Goal: Task Accomplishment & Management: Complete application form

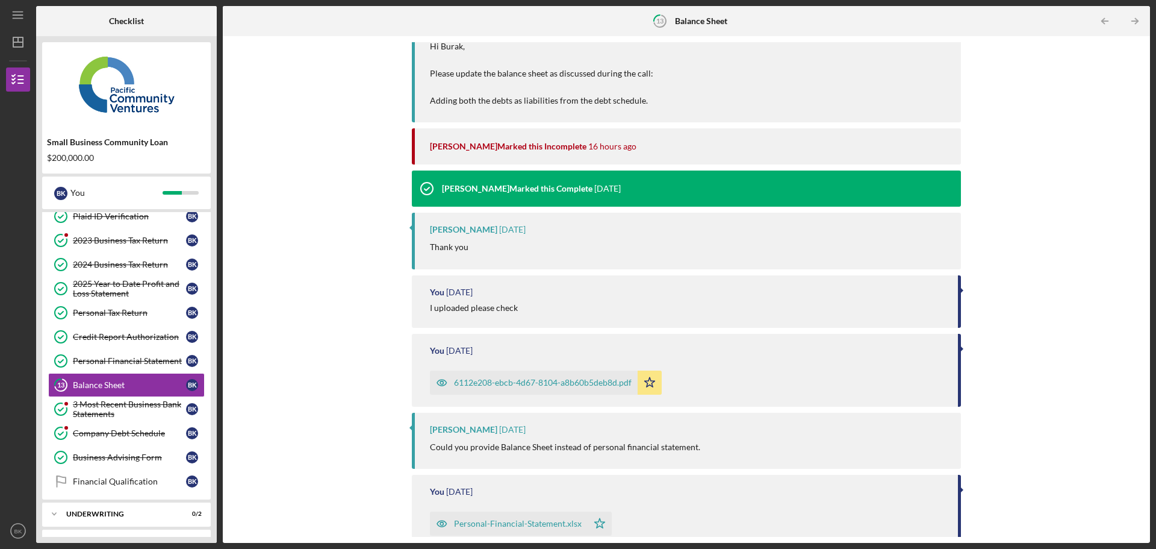
scroll to position [249, 0]
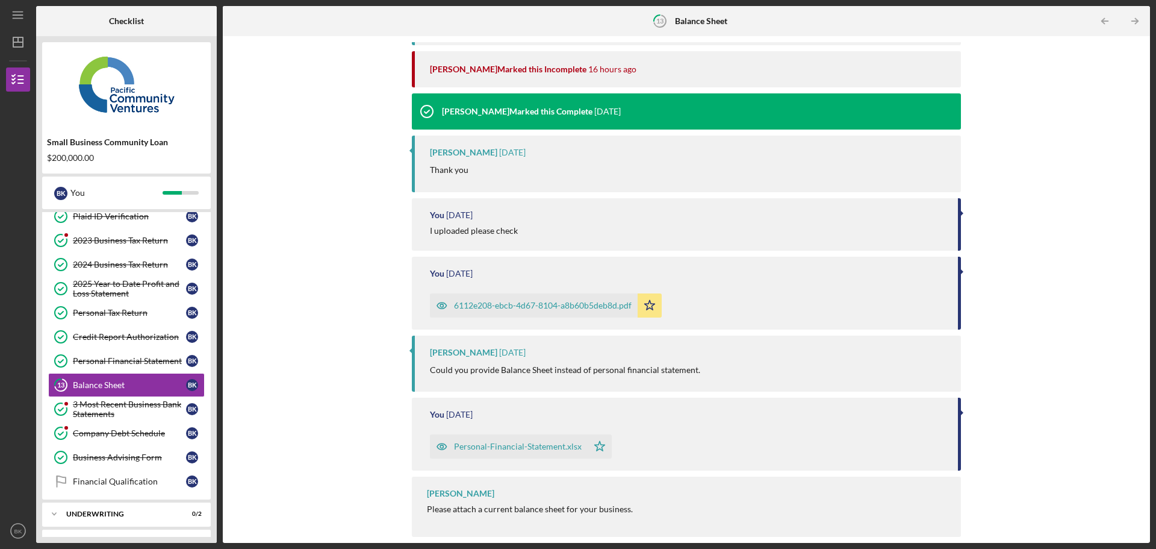
click at [531, 307] on div "6112e208-ebcb-4d67-8104-a8b60b5deb8d.pdf" at bounding box center [543, 305] width 178 height 10
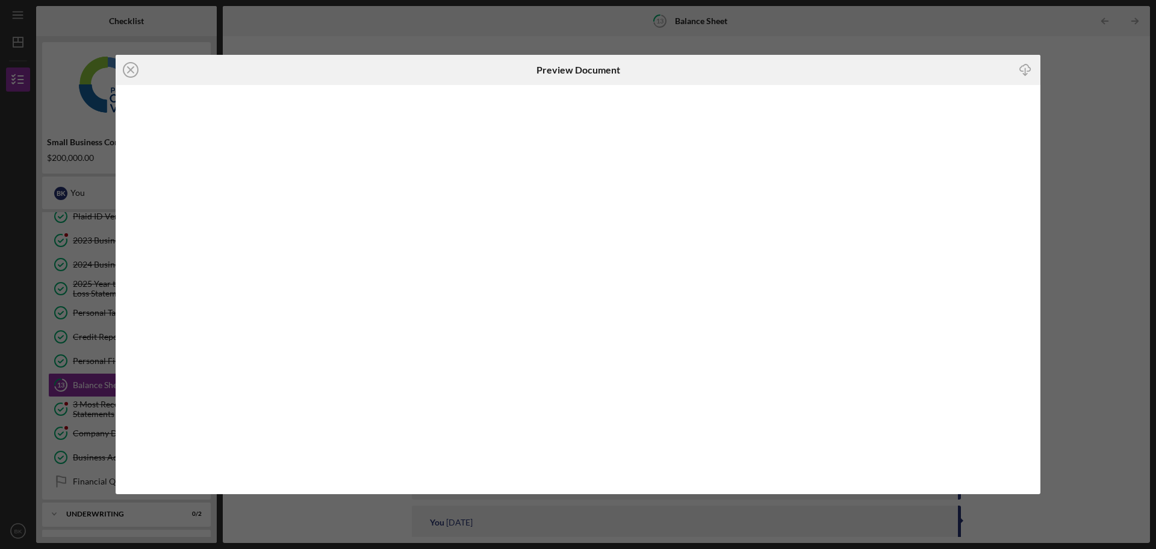
scroll to position [249, 0]
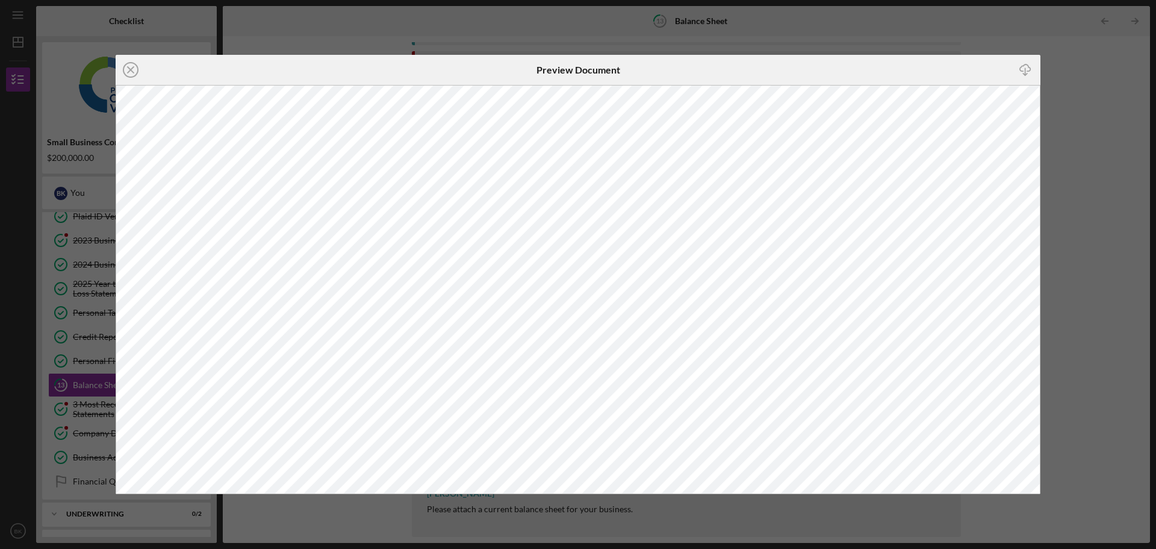
click at [1075, 108] on div "Icon/Close Preview Document Icon/Download" at bounding box center [578, 274] width 1156 height 549
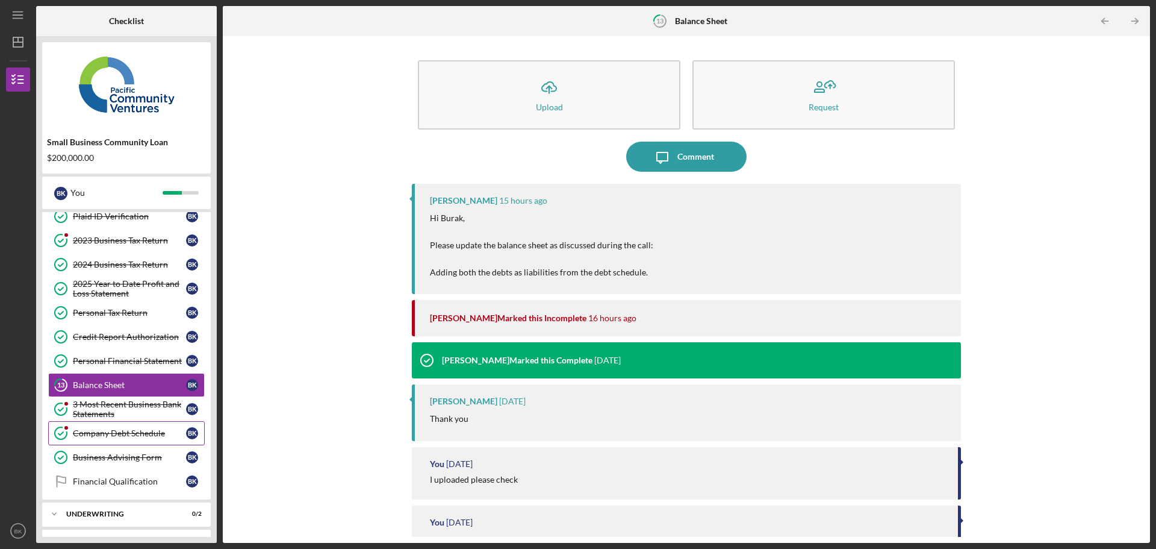
click at [146, 438] on link "Company Debt Schedule Company Debt Schedule B K" at bounding box center [126, 433] width 157 height 24
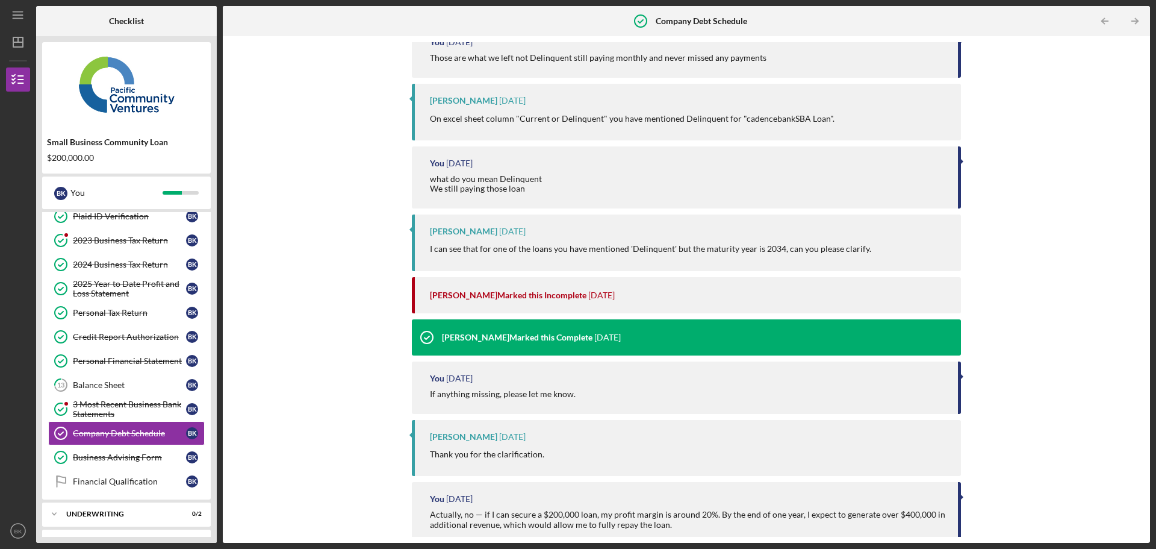
scroll to position [936, 0]
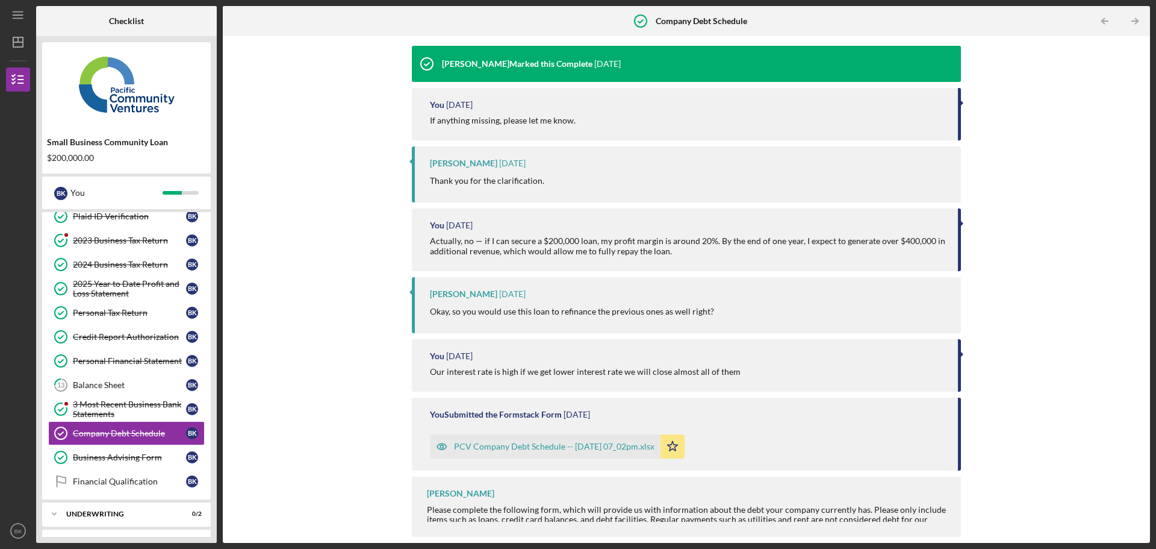
click at [556, 446] on div "PCV Company Debt Schedule -- [DATE] 07_02pm.xlsx" at bounding box center [554, 446] width 201 height 10
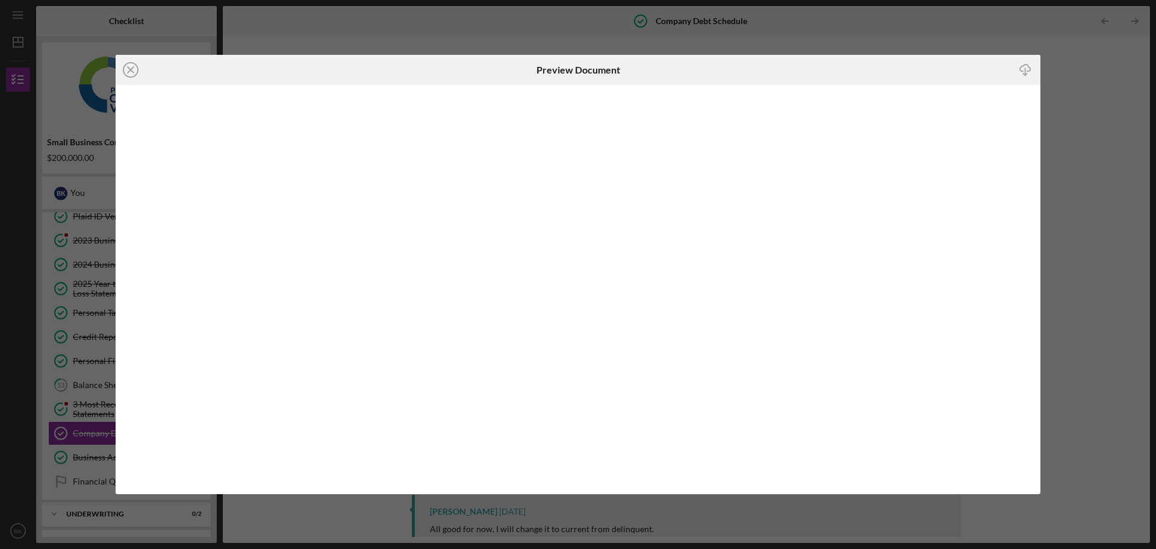
scroll to position [936, 0]
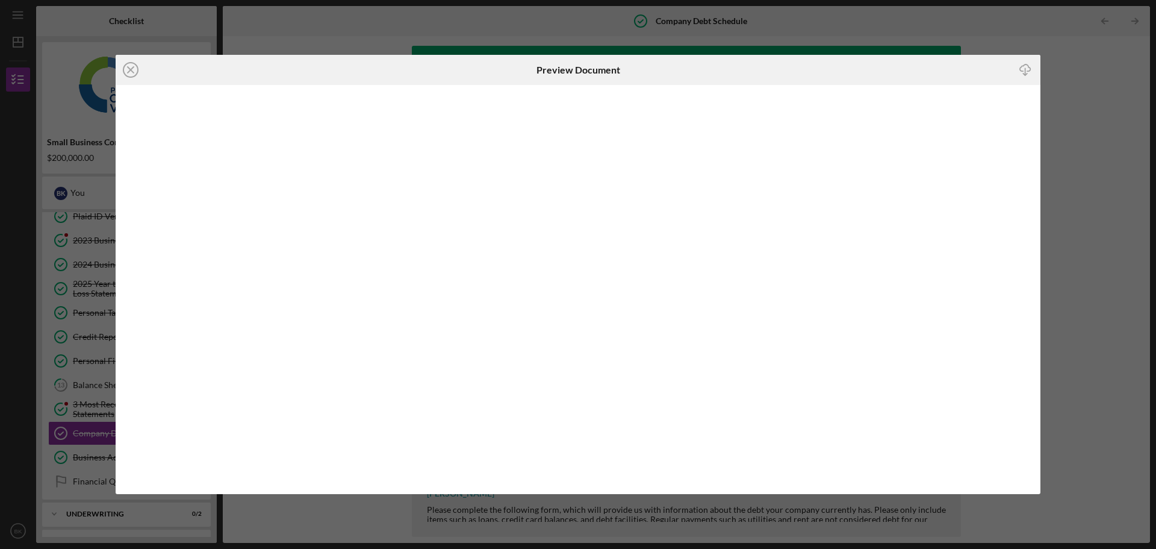
click at [1112, 131] on div "Icon/Close Preview Document Icon/Download" at bounding box center [578, 274] width 1156 height 549
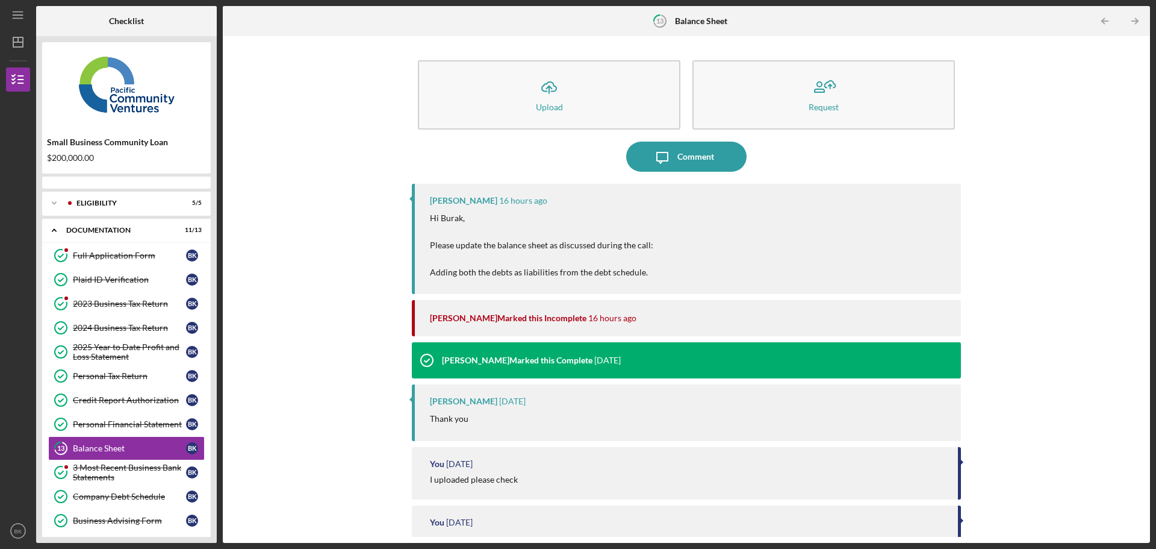
scroll to position [84, 0]
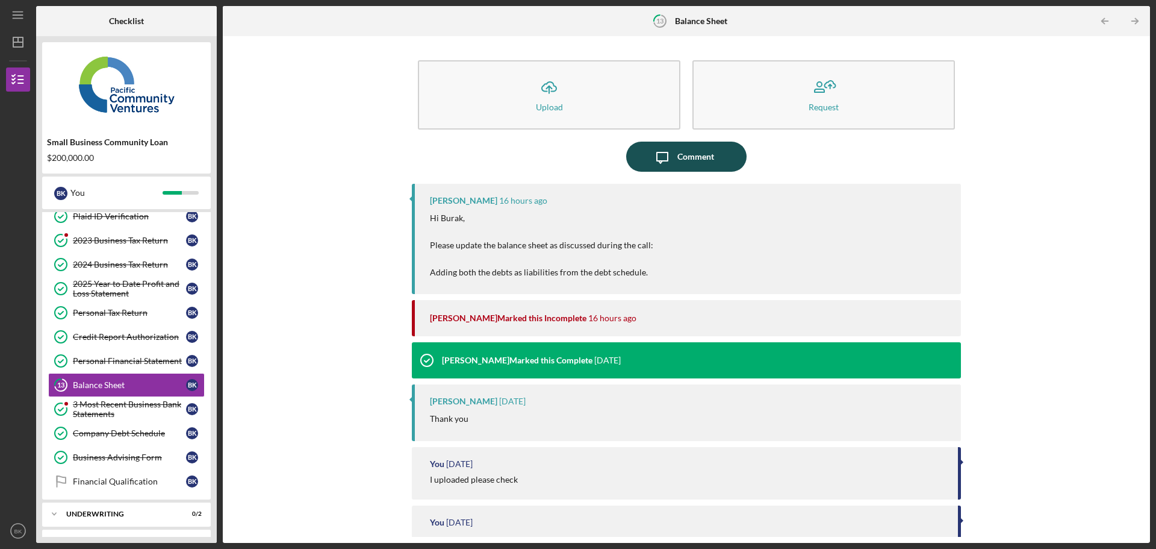
click at [712, 163] on button "Icon/Message Comment" at bounding box center [686, 157] width 120 height 30
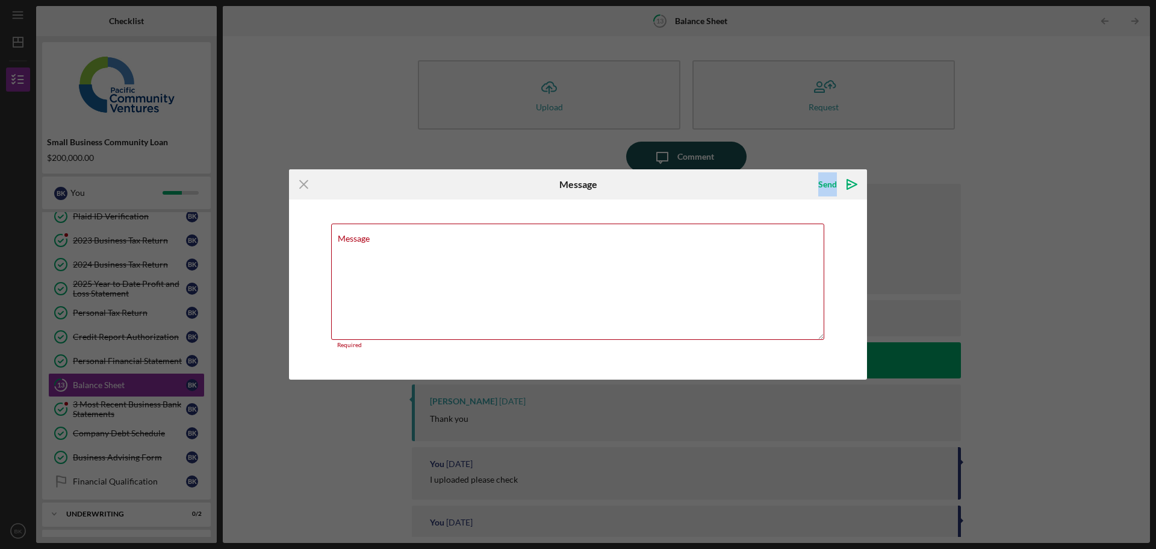
click at [712, 163] on div "Icon/Menu Close Message Send Icon/icon-invite-send Message Required Cancel Send…" at bounding box center [578, 274] width 1156 height 549
click at [585, 106] on div "Icon/Menu Close Message Send Icon/icon-invite-send Message Required Cancel Send…" at bounding box center [578, 274] width 1156 height 549
click at [543, 96] on div "Icon/Menu Close Message Send Icon/icon-invite-send Message Required Cancel Send…" at bounding box center [578, 274] width 1156 height 549
click at [311, 184] on icon "Icon/Menu Close" at bounding box center [304, 184] width 30 height 30
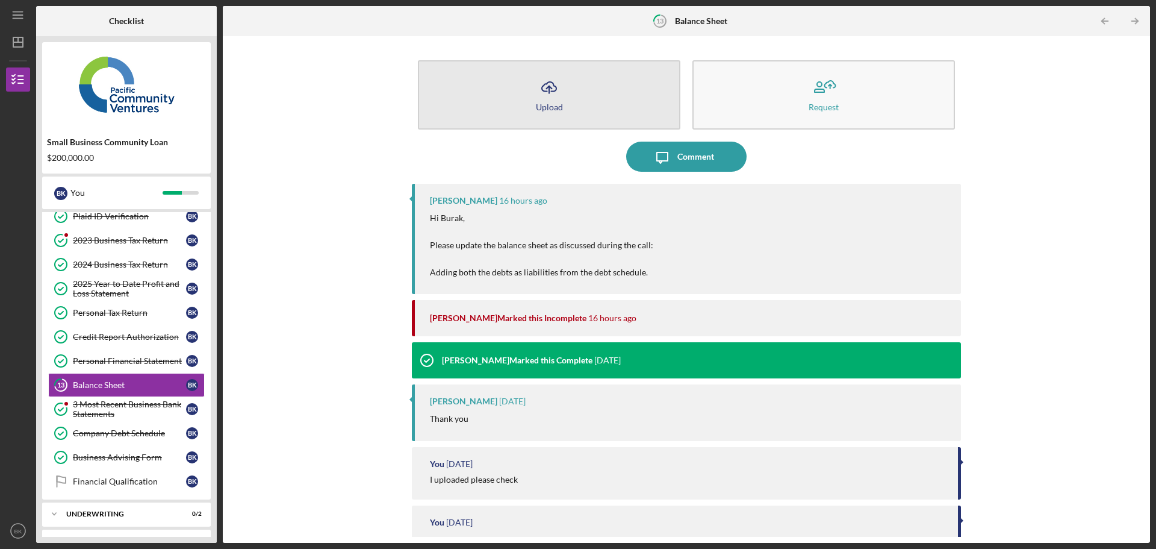
click at [550, 98] on icon "Icon/Upload" at bounding box center [549, 87] width 30 height 30
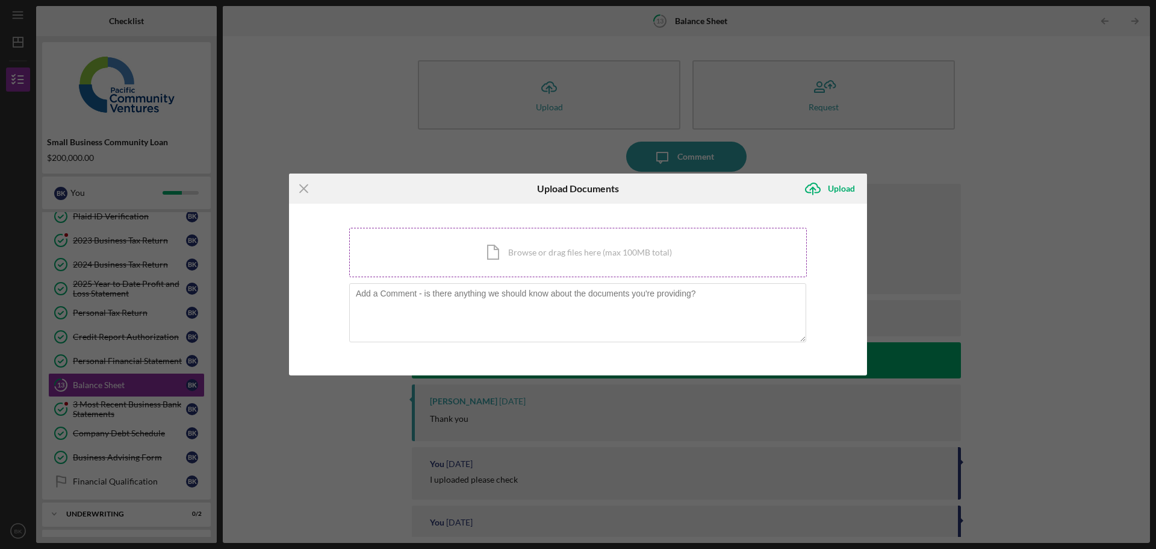
click at [555, 255] on div "Icon/Document Browse or drag files here (max 100MB total) Tap to choose files o…" at bounding box center [578, 252] width 458 height 49
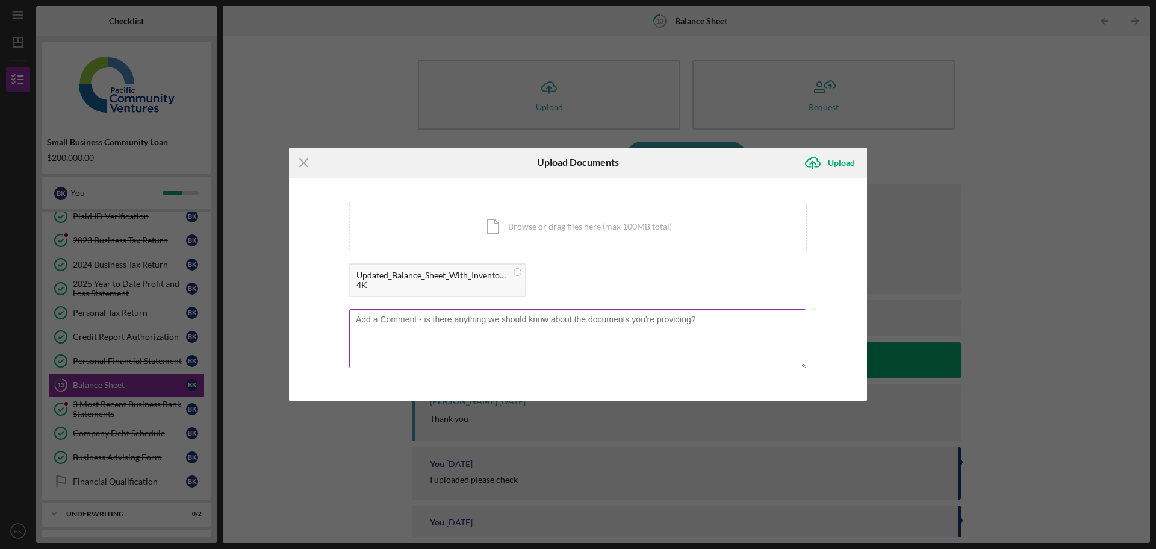
click at [500, 360] on textarea at bounding box center [577, 338] width 457 height 59
click at [663, 338] on textarea "I attached my balance sheet also added current inventory value" at bounding box center [577, 338] width 457 height 59
type textarea "I attached my balance sheet also added current inventory value on that sheet"
click at [838, 162] on div "Upload" at bounding box center [841, 163] width 27 height 24
